Goal: Register for event/course

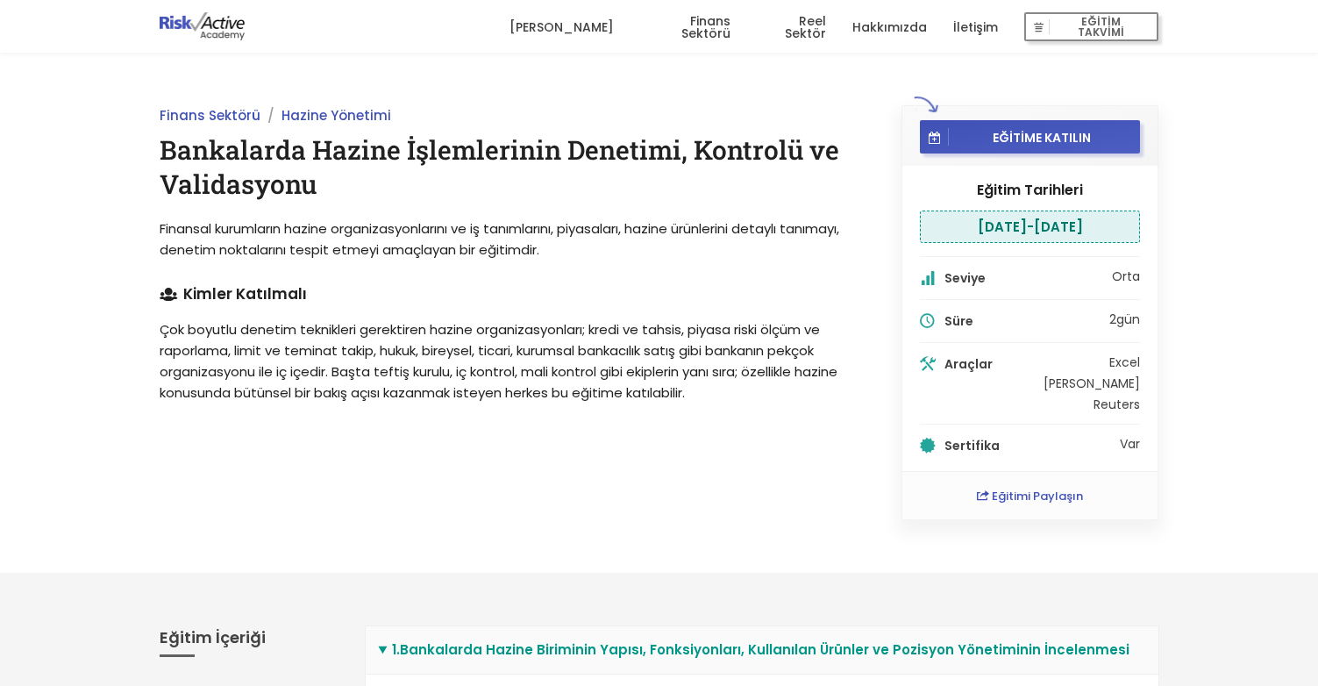
click at [710, 27] on link "Finans Sektörü" at bounding box center [685, 27] width 90 height 53
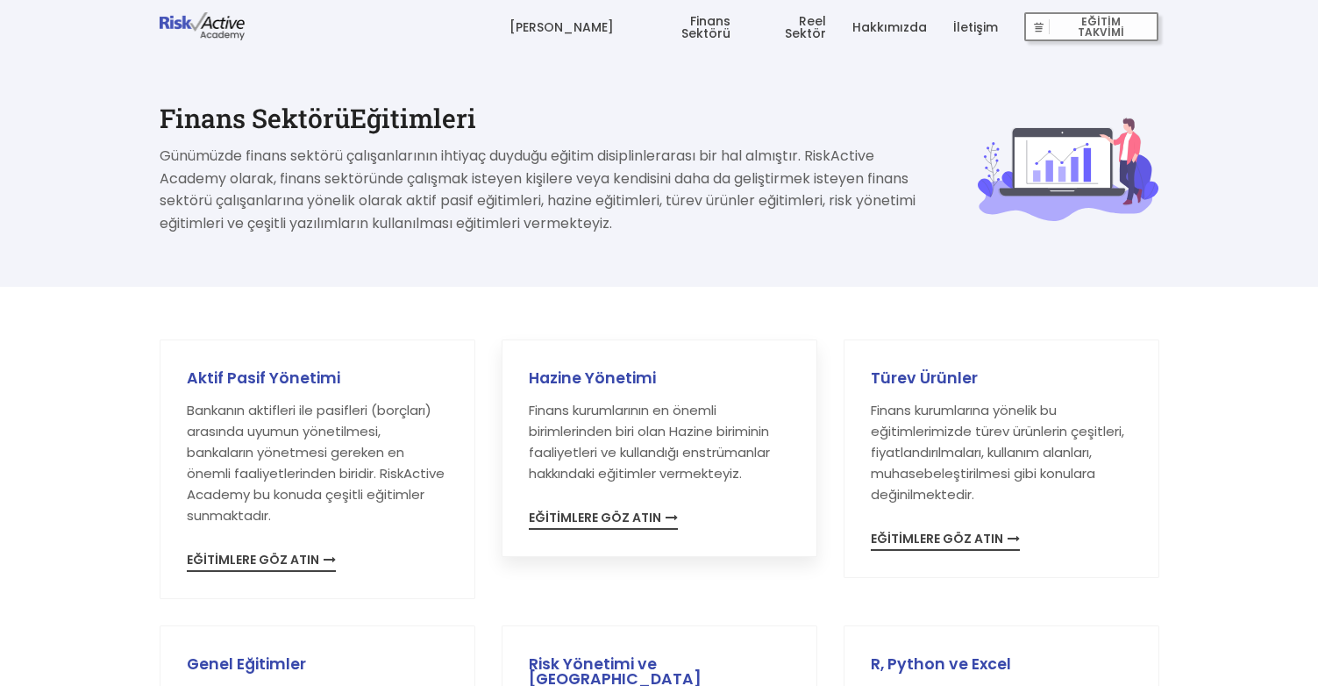
click at [584, 518] on span "EĞİTİMLERE GÖZ ATIN" at bounding box center [603, 520] width 149 height 18
